Goal: Task Accomplishment & Management: Complete application form

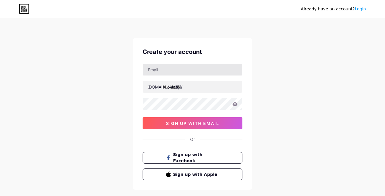
type input "[EMAIL_ADDRESS][DOMAIN_NAME]"
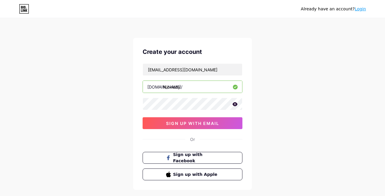
click at [237, 106] on icon at bounding box center [234, 104] width 5 height 4
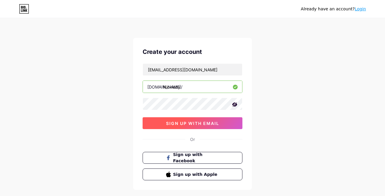
click at [222, 123] on button "sign up with email" at bounding box center [192, 123] width 100 height 12
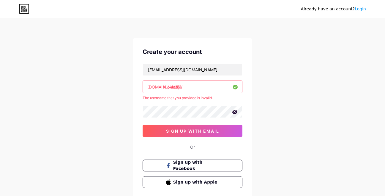
click at [199, 84] on input "Nickleby" at bounding box center [192, 87] width 99 height 12
type input "n"
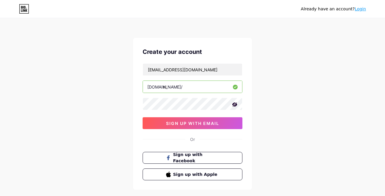
type input "n"
click at [284, 90] on div "Already have an account? Login Create your account [EMAIL_ADDRESS][DOMAIN_NAME]…" at bounding box center [192, 113] width 385 height 227
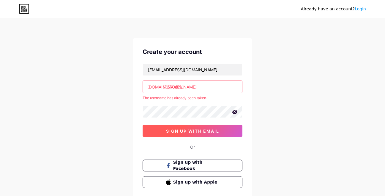
click at [207, 126] on button "sign up with email" at bounding box center [192, 131] width 100 height 12
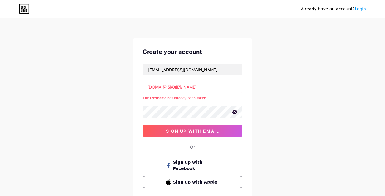
click at [182, 87] on input "[PERSON_NAME]" at bounding box center [192, 87] width 99 height 12
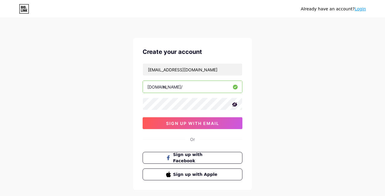
type input "n"
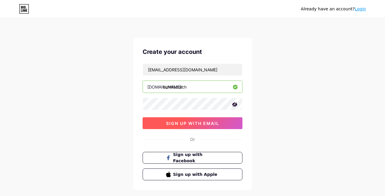
type input "centiiscorch"
click at [212, 122] on span "sign up with email" at bounding box center [192, 123] width 53 height 5
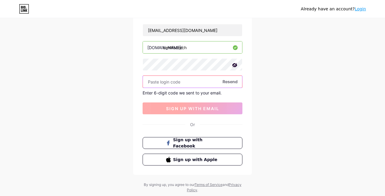
scroll to position [55, 0]
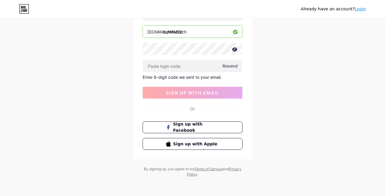
click at [229, 67] on span "Resend" at bounding box center [229, 66] width 15 height 6
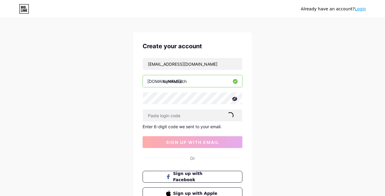
scroll to position [0, 0]
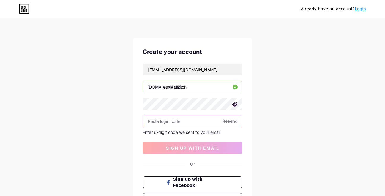
paste input "669156"
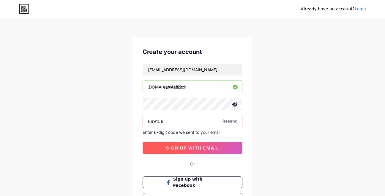
type input "669156"
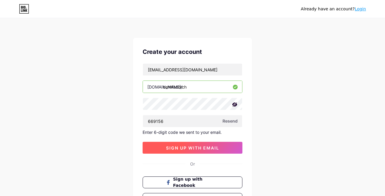
click at [195, 148] on span "sign up with email" at bounding box center [192, 148] width 53 height 5
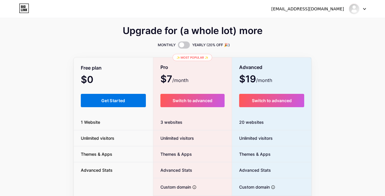
click at [134, 100] on button "Get Started" at bounding box center [113, 100] width 65 height 13
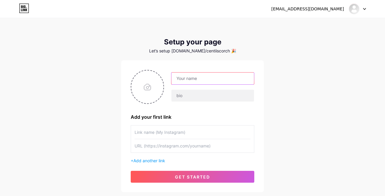
click at [203, 76] on input "text" at bounding box center [212, 79] width 82 height 12
type input "Centi"
click at [342, 88] on div "[EMAIL_ADDRESS][DOMAIN_NAME] Dashboard Logout Setup your page Let’s setup [DOMA…" at bounding box center [192, 106] width 385 height 212
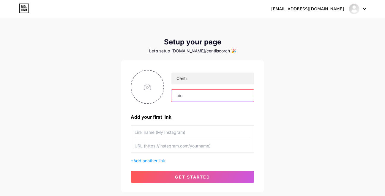
click at [203, 93] on input "text" at bounding box center [212, 96] width 82 height 12
type input "lololo"
click at [304, 127] on div "[EMAIL_ADDRESS][DOMAIN_NAME] Dashboard Logout Setup your page Let’s setup [DOMA…" at bounding box center [192, 106] width 385 height 212
click at [239, 132] on input "text" at bounding box center [192, 132] width 116 height 13
click at [274, 135] on div "[EMAIL_ADDRESS][DOMAIN_NAME] Dashboard Logout Setup your page Let’s setup [DOMA…" at bounding box center [192, 106] width 385 height 212
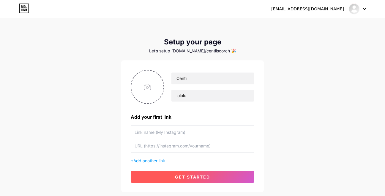
click at [198, 182] on button "get started" at bounding box center [192, 177] width 123 height 12
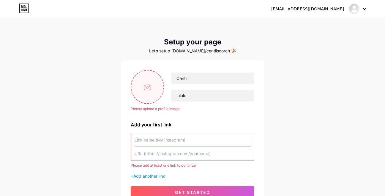
click at [158, 91] on input "file" at bounding box center [147, 87] width 32 height 33
type input "C:\fakepath\indo coat arm.jfif"
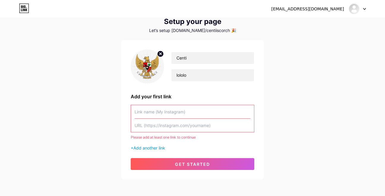
scroll to position [7, 0]
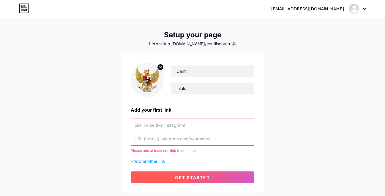
click at [192, 174] on button "get started" at bounding box center [192, 178] width 123 height 12
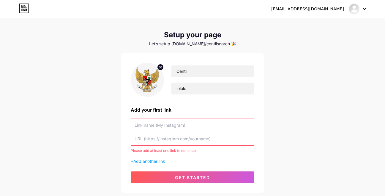
click at [202, 126] on input "text" at bounding box center [192, 125] width 116 height 13
click at [153, 160] on span "Add another link" at bounding box center [149, 161] width 32 height 5
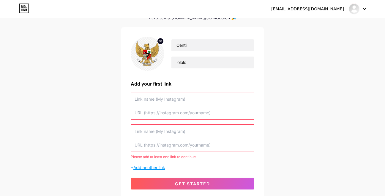
scroll to position [47, 0]
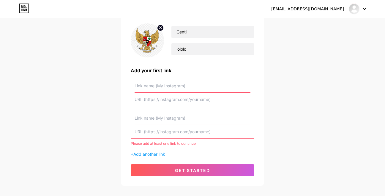
click at [190, 140] on div "Please add at least one link to continue + Add another link" at bounding box center [192, 118] width 123 height 79
click at [168, 87] on input "text" at bounding box center [192, 85] width 116 height 13
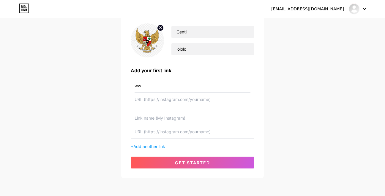
type input "ww"
click at [165, 103] on input "text" at bounding box center [192, 99] width 116 height 13
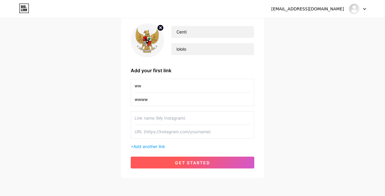
click at [185, 159] on button "get started" at bounding box center [192, 163] width 123 height 12
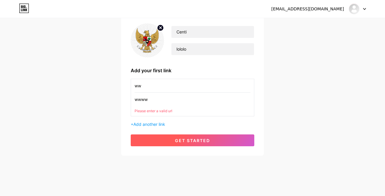
click at [185, 135] on button "get started" at bounding box center [192, 141] width 123 height 12
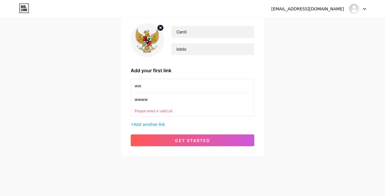
drag, startPoint x: 181, startPoint y: 100, endPoint x: 178, endPoint y: 95, distance: 5.6
click at [181, 99] on input "wwww" at bounding box center [192, 99] width 116 height 13
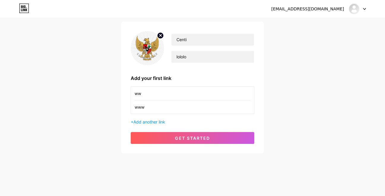
scroll to position [39, 0]
type input "w"
click at [175, 105] on input "text" at bounding box center [192, 107] width 116 height 13
paste input "[URL][DOMAIN_NAME]"
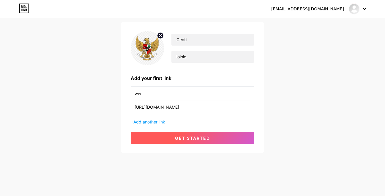
type input "[URL][DOMAIN_NAME]"
click at [172, 135] on button "get started" at bounding box center [192, 138] width 123 height 12
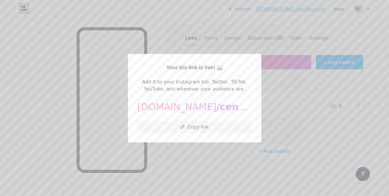
click at [274, 137] on div at bounding box center [194, 98] width 389 height 196
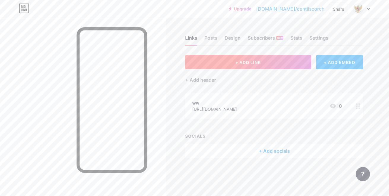
click at [237, 63] on span "+ ADD LINK" at bounding box center [248, 62] width 26 height 5
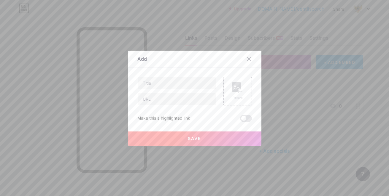
click at [252, 57] on div at bounding box center [253, 59] width 18 height 11
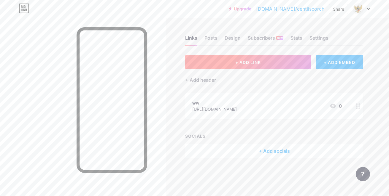
click at [248, 58] on button "+ ADD LINK" at bounding box center [248, 62] width 126 height 14
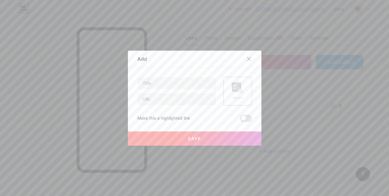
click at [248, 58] on icon at bounding box center [249, 59] width 5 height 5
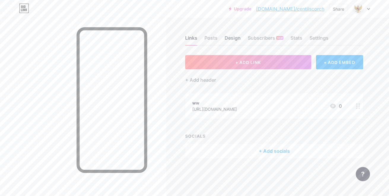
click at [236, 35] on div "Design" at bounding box center [233, 39] width 16 height 11
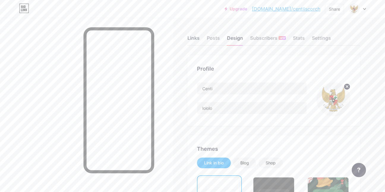
click at [190, 38] on div "Links" at bounding box center [193, 39] width 12 height 11
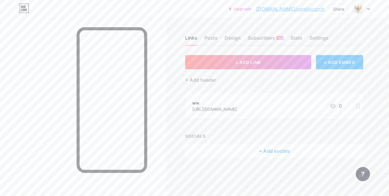
click at [332, 63] on div "+ ADD EMBED" at bounding box center [339, 62] width 47 height 14
click at [304, 10] on icon at bounding box center [306, 11] width 5 height 5
click at [365, 175] on div at bounding box center [363, 174] width 14 height 14
click at [241, 133] on div "SOCIALS" at bounding box center [274, 136] width 178 height 6
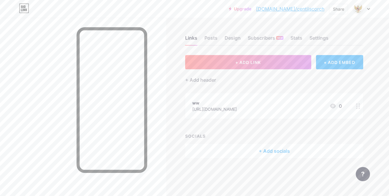
click at [320, 81] on div "+ Add header" at bounding box center [274, 76] width 178 height 15
click at [305, 7] on link "[DOMAIN_NAME]/centiiscorch" at bounding box center [290, 8] width 68 height 7
